Goal: Find specific page/section: Find specific page/section

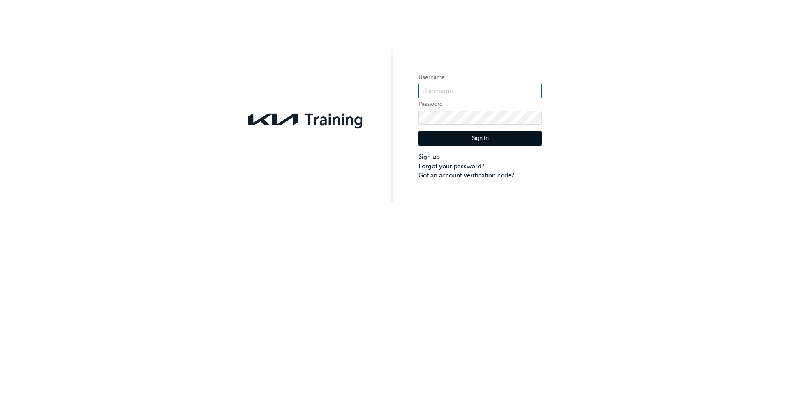
type input "kau82476d0"
click at [453, 144] on button "Sign In" at bounding box center [480, 139] width 123 height 16
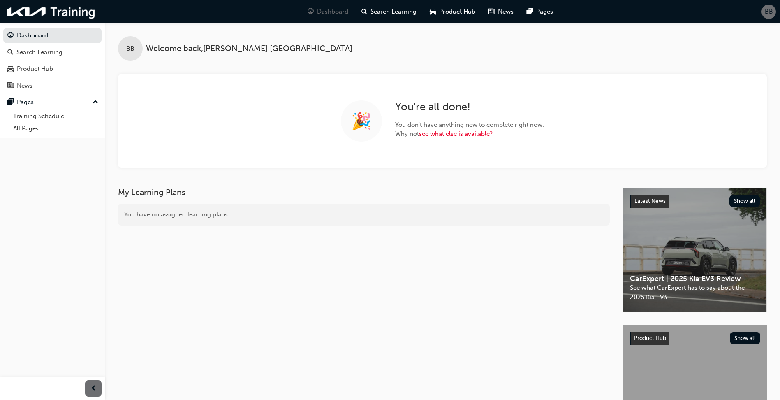
click at [777, 13] on div "Dashboard Search Learning Product Hub News Pages BB" at bounding box center [390, 11] width 780 height 23
click at [770, 12] on span "BB" at bounding box center [769, 11] width 8 height 9
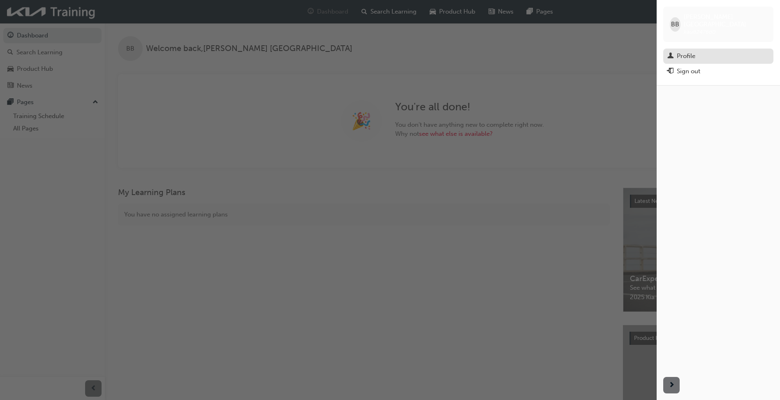
click at [679, 51] on div "Profile" at bounding box center [686, 55] width 19 height 9
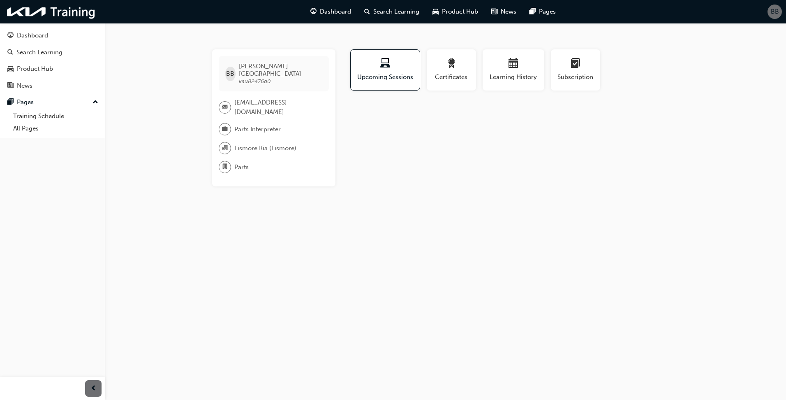
click at [266, 125] on span "Parts Interpreter" at bounding box center [257, 129] width 46 height 9
click at [265, 79] on div "BB [PERSON_NAME] kau82476d0" at bounding box center [274, 73] width 110 height 35
click at [340, 14] on span "Dashboard" at bounding box center [335, 11] width 31 height 9
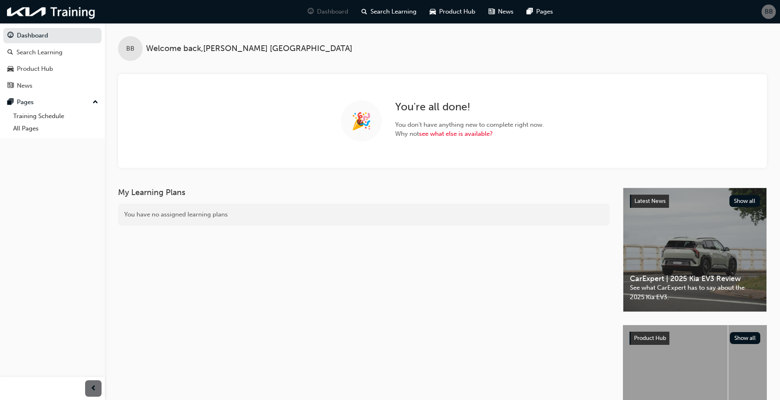
scroll to position [67, 0]
